Goal: Find specific page/section: Find specific page/section

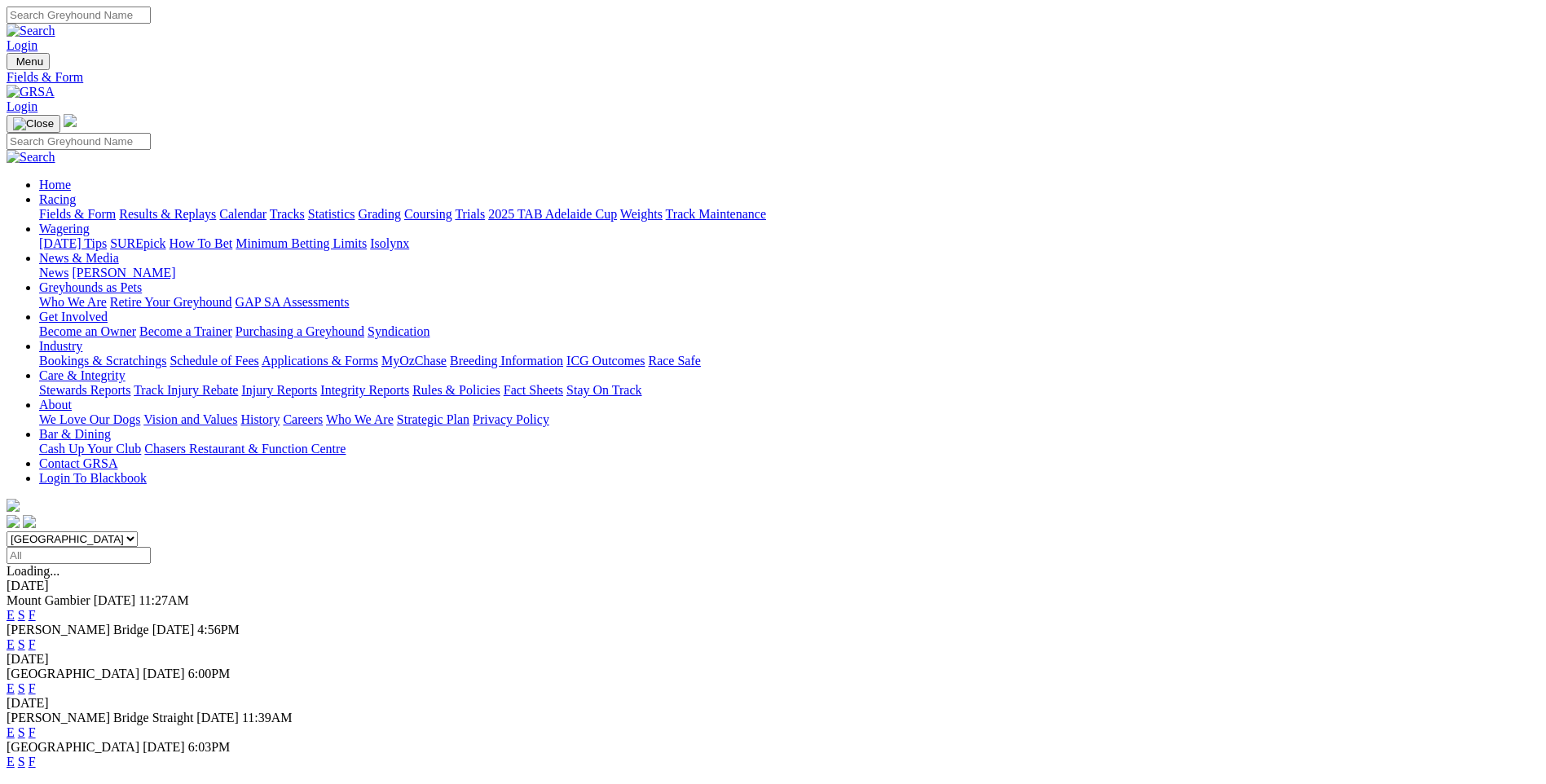
click at [151, 546] on input "Select date" at bounding box center [79, 555] width 144 height 17
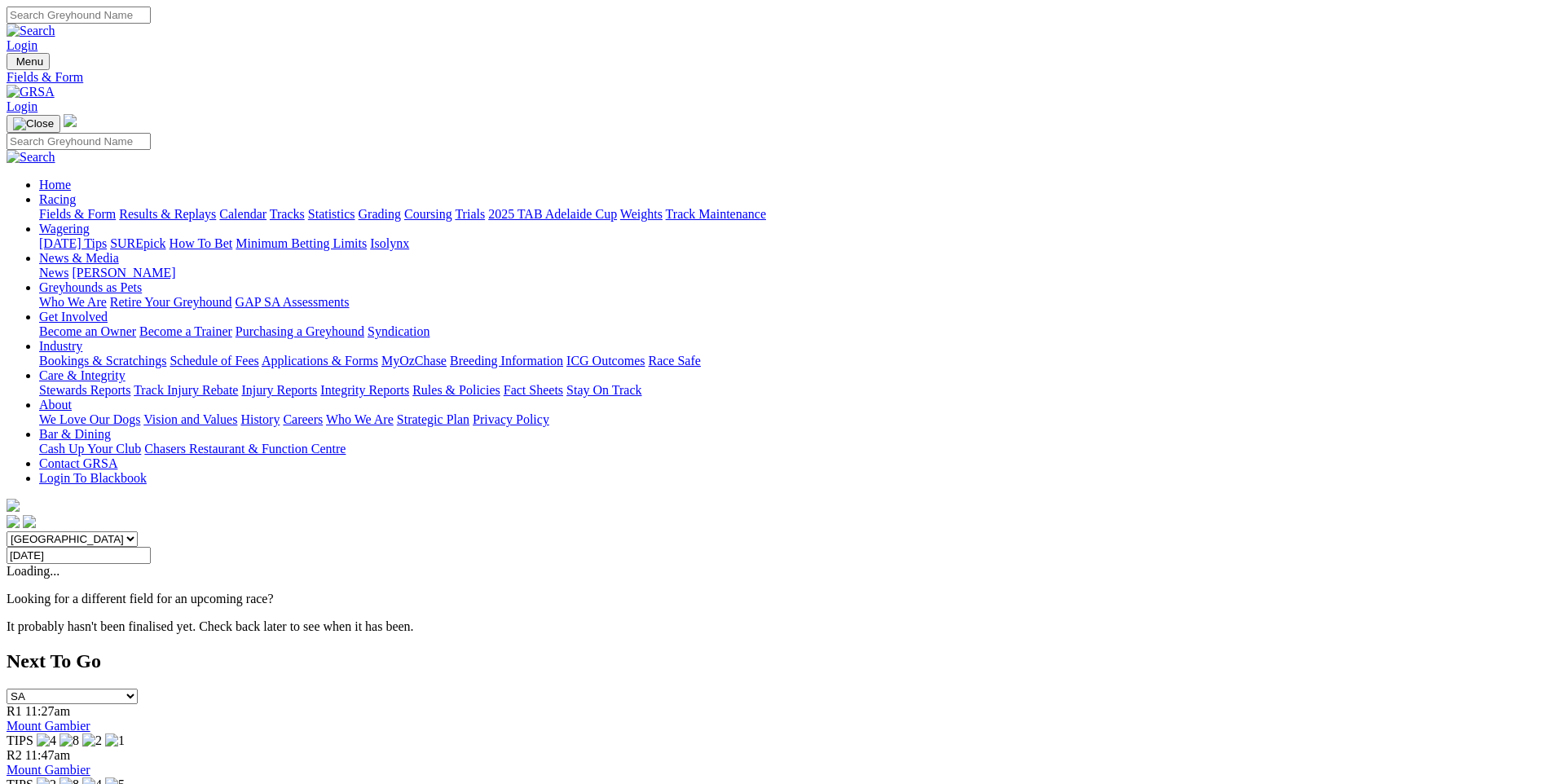
click at [151, 546] on input "Wednesday, 24 Sep 2025" at bounding box center [79, 555] width 144 height 17
type input "Tuesday, 23 Sep 2025"
click at [266, 207] on link "Calendar" at bounding box center [243, 214] width 47 height 14
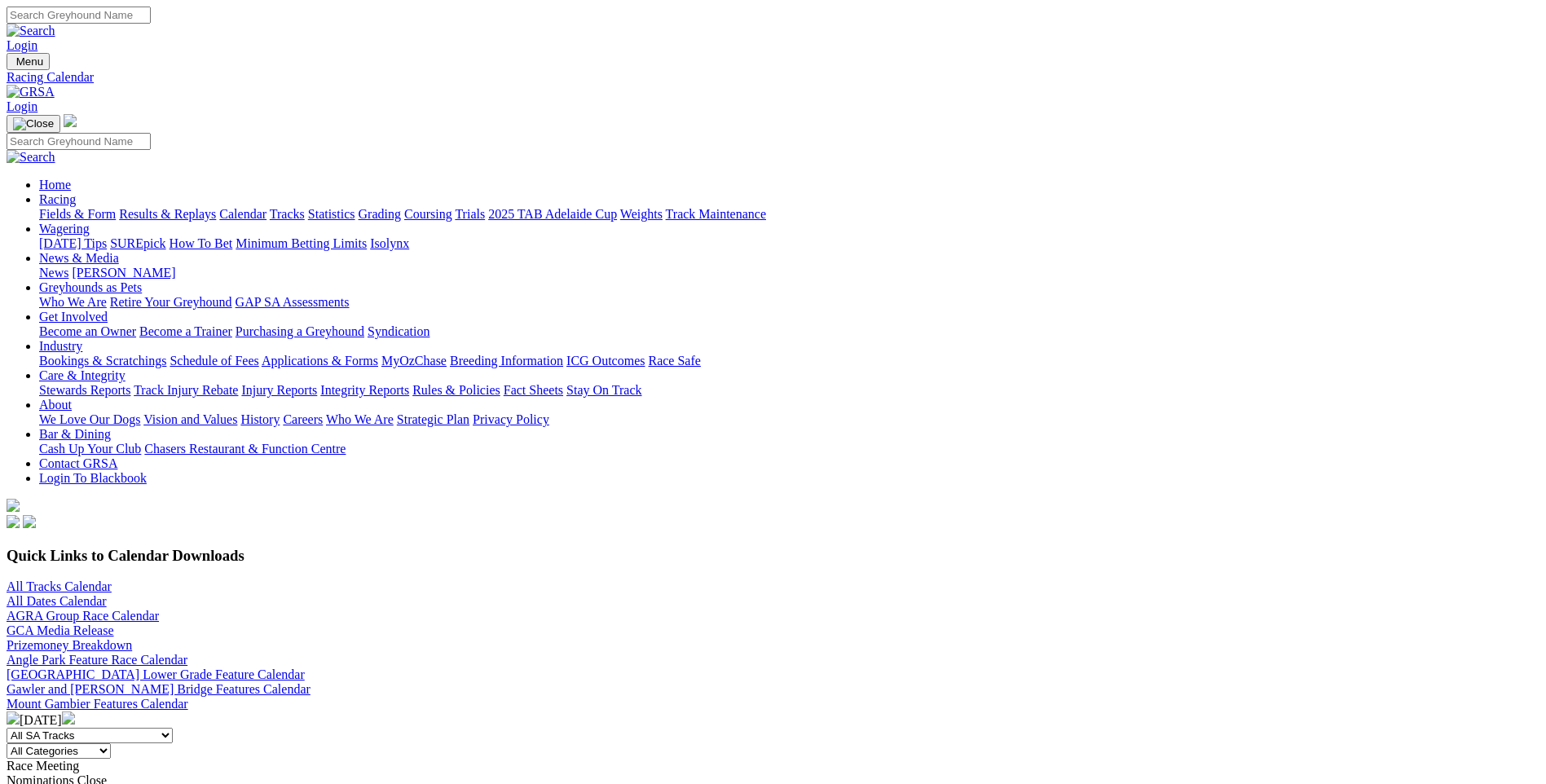
click at [75, 711] on img at bounding box center [68, 718] width 13 height 13
click at [151, 10] on input "Search" at bounding box center [79, 15] width 144 height 17
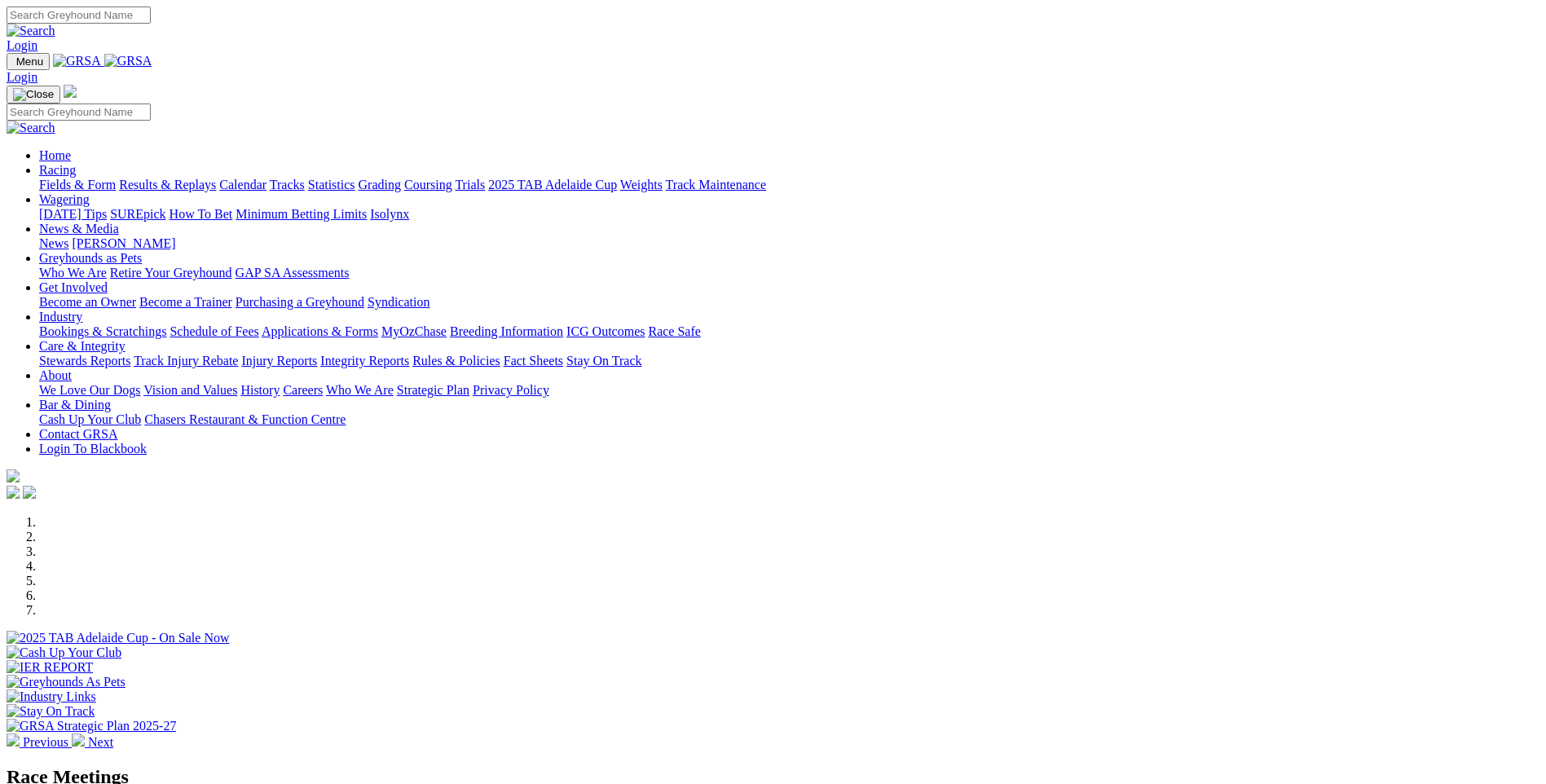
click at [346, 412] on link "Chasers Restaurant & Function Centre" at bounding box center [244, 419] width 202 height 14
